Goal: Obtain resource: Download file/media

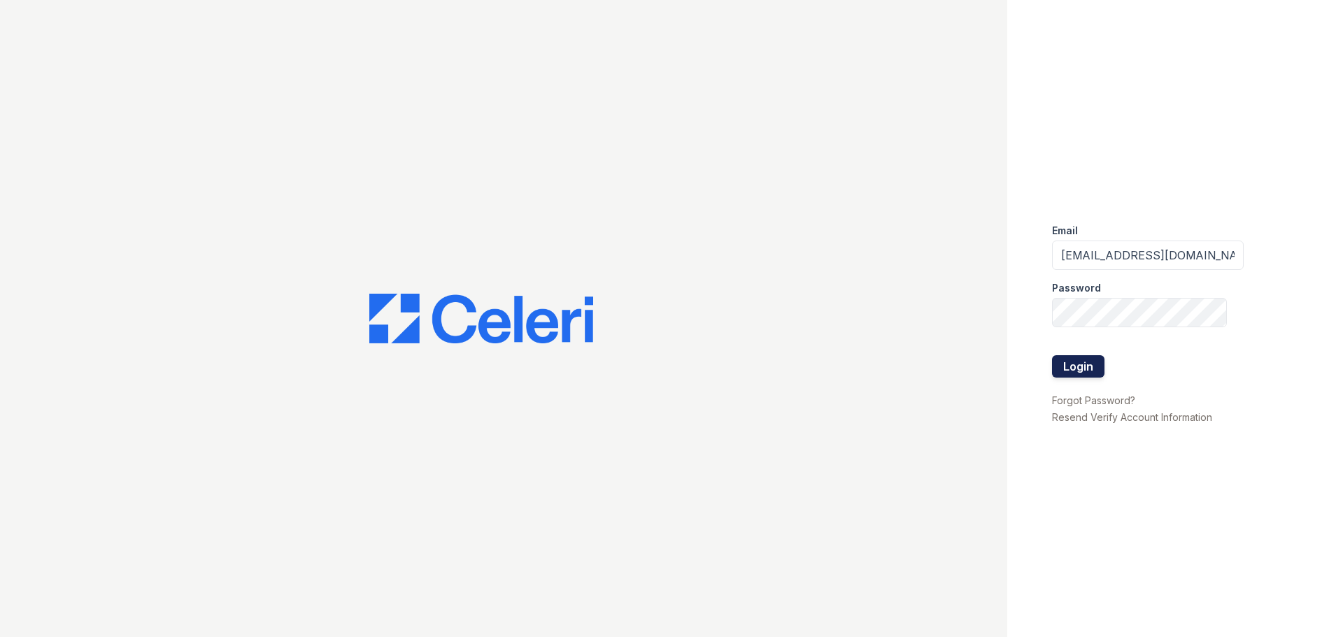
click at [1080, 364] on button "Login" at bounding box center [1078, 366] width 52 height 22
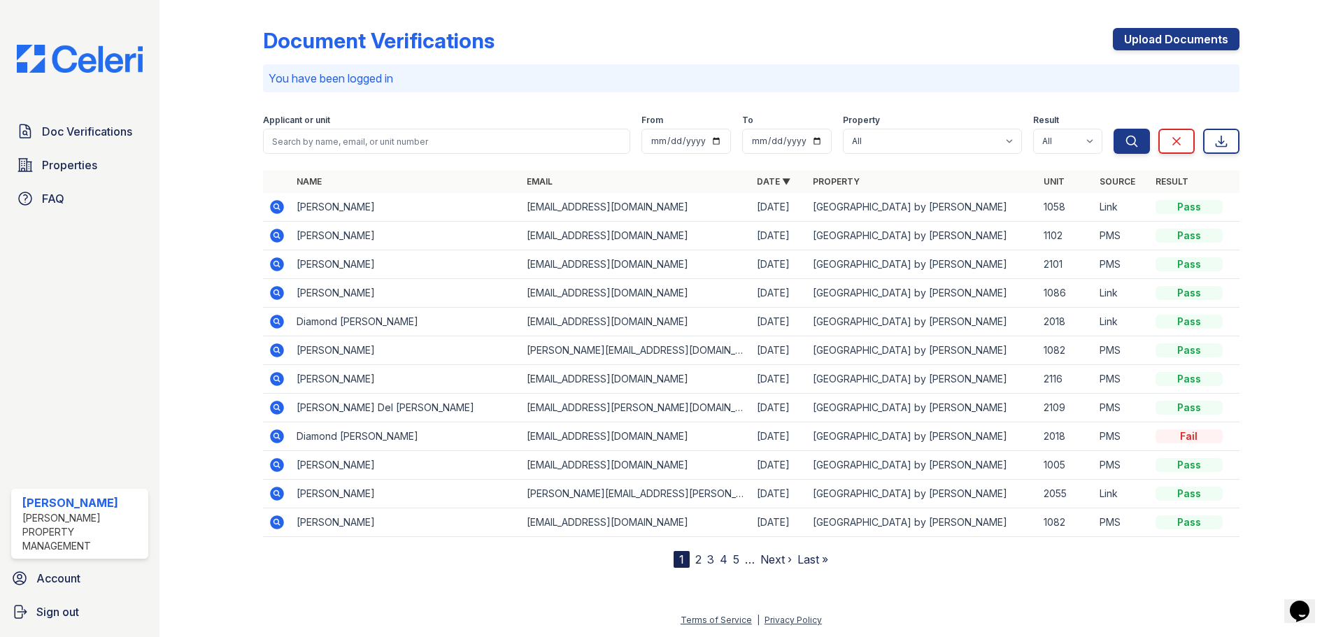
click at [278, 237] on icon at bounding box center [277, 235] width 17 height 17
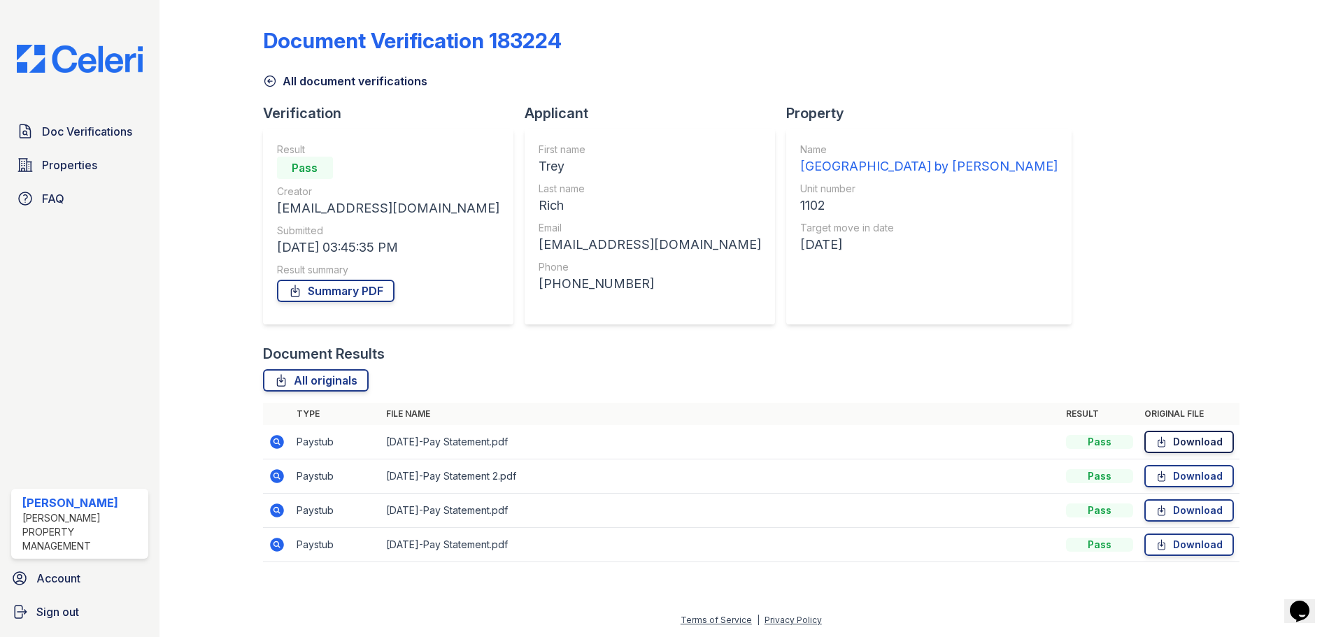
click at [1177, 443] on link "Download" at bounding box center [1189, 442] width 90 height 22
click at [271, 78] on icon at bounding box center [270, 81] width 14 height 14
